Goal: Check status: Check status

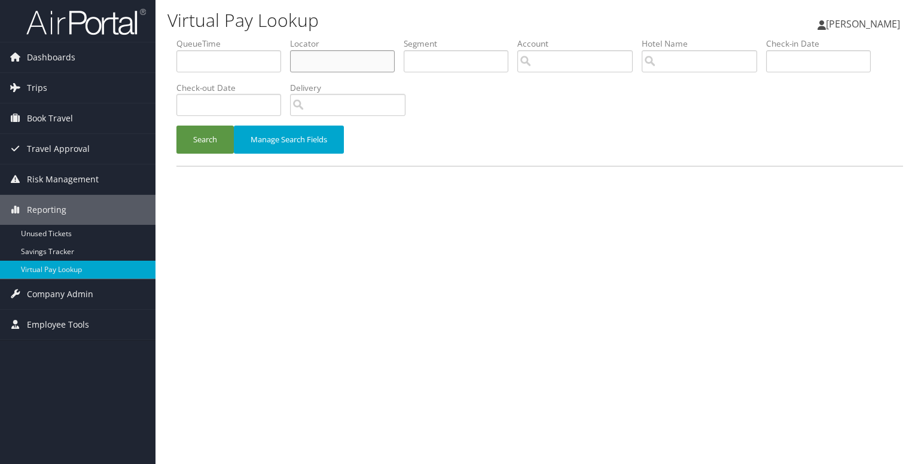
click at [312, 68] on input "text" at bounding box center [342, 61] width 105 height 22
paste input "HRIGIG"
type input "HRIGIG"
click at [221, 134] on button "Search" at bounding box center [204, 140] width 57 height 28
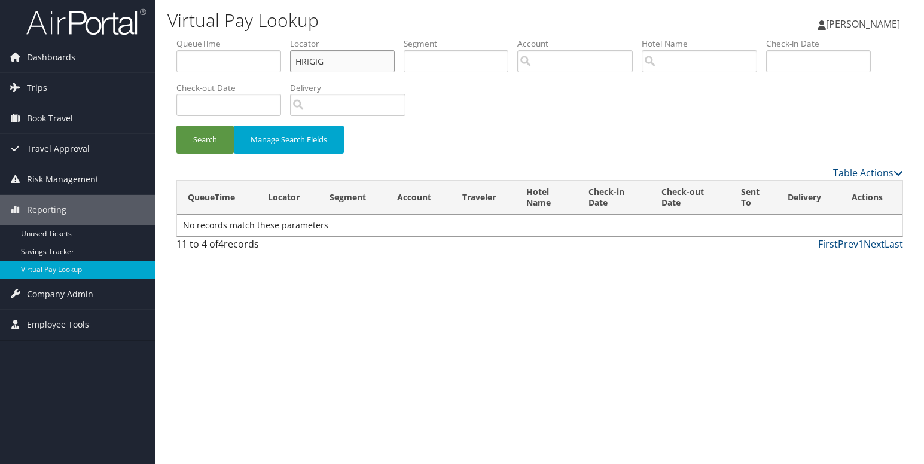
drag, startPoint x: 298, startPoint y: 69, endPoint x: 301, endPoint y: 75, distance: 7.2
click at [298, 69] on input "HRIGIG" at bounding box center [342, 61] width 105 height 22
click at [204, 146] on button "Search" at bounding box center [204, 140] width 57 height 28
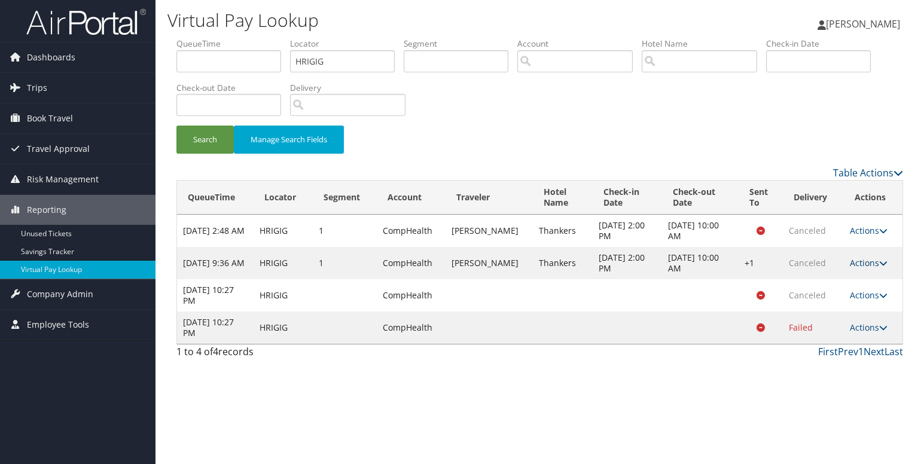
click at [881, 261] on icon at bounding box center [883, 263] width 8 height 8
click at [803, 383] on div "Virtual Pay Lookup [PERSON_NAME] [PERSON_NAME] My Settings Travel Agency Contac…" at bounding box center [539, 232] width 769 height 464
click at [885, 324] on icon at bounding box center [883, 328] width 8 height 8
drag, startPoint x: 767, startPoint y: 365, endPoint x: 828, endPoint y: 318, distance: 77.1
click at [768, 365] on div "Virtual Pay Lookup [PERSON_NAME] [PERSON_NAME] My Settings Travel Agency Contac…" at bounding box center [539, 232] width 769 height 464
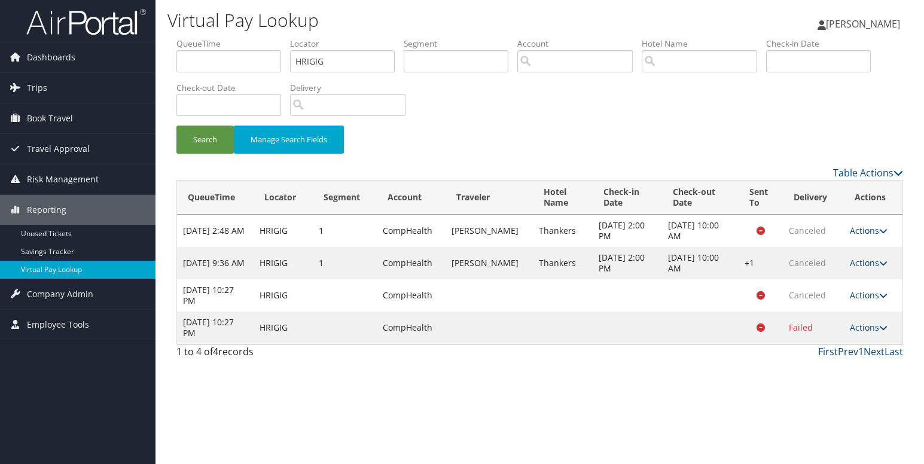
click at [876, 292] on link "Actions" at bounding box center [869, 294] width 38 height 11
click at [750, 357] on div "First Prev 1 Next Last" at bounding box center [632, 351] width 541 height 14
click at [879, 230] on icon at bounding box center [883, 231] width 8 height 8
click at [899, 284] on td "Actions Logs View Itinerary" at bounding box center [873, 295] width 59 height 32
click at [884, 322] on link "Actions" at bounding box center [869, 327] width 38 height 11
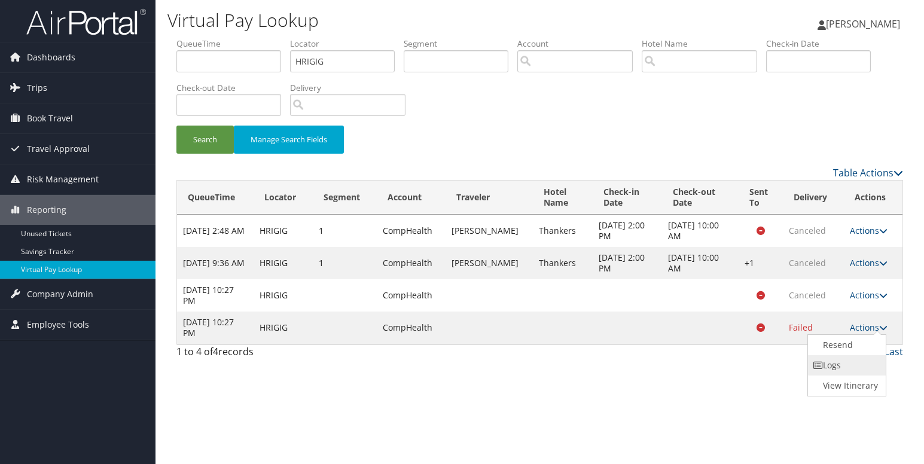
click at [842, 355] on link "Logs" at bounding box center [845, 365] width 75 height 20
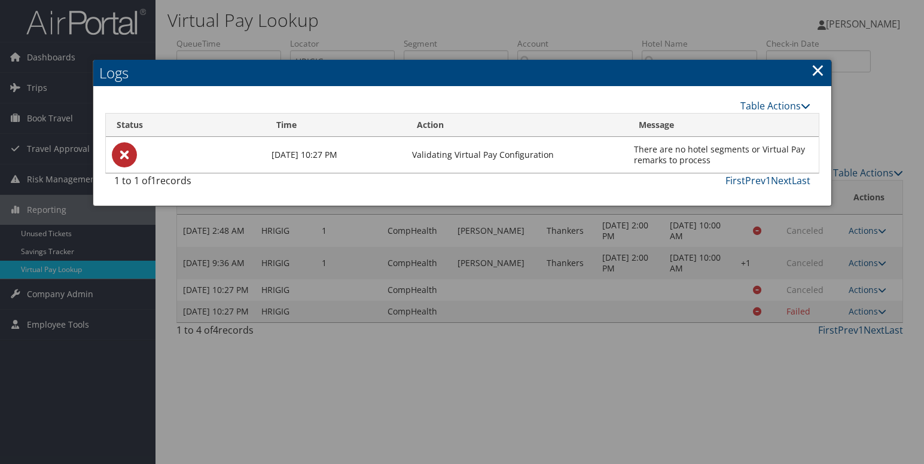
click at [817, 71] on link "×" at bounding box center [818, 70] width 14 height 24
